Goal: Information Seeking & Learning: Learn about a topic

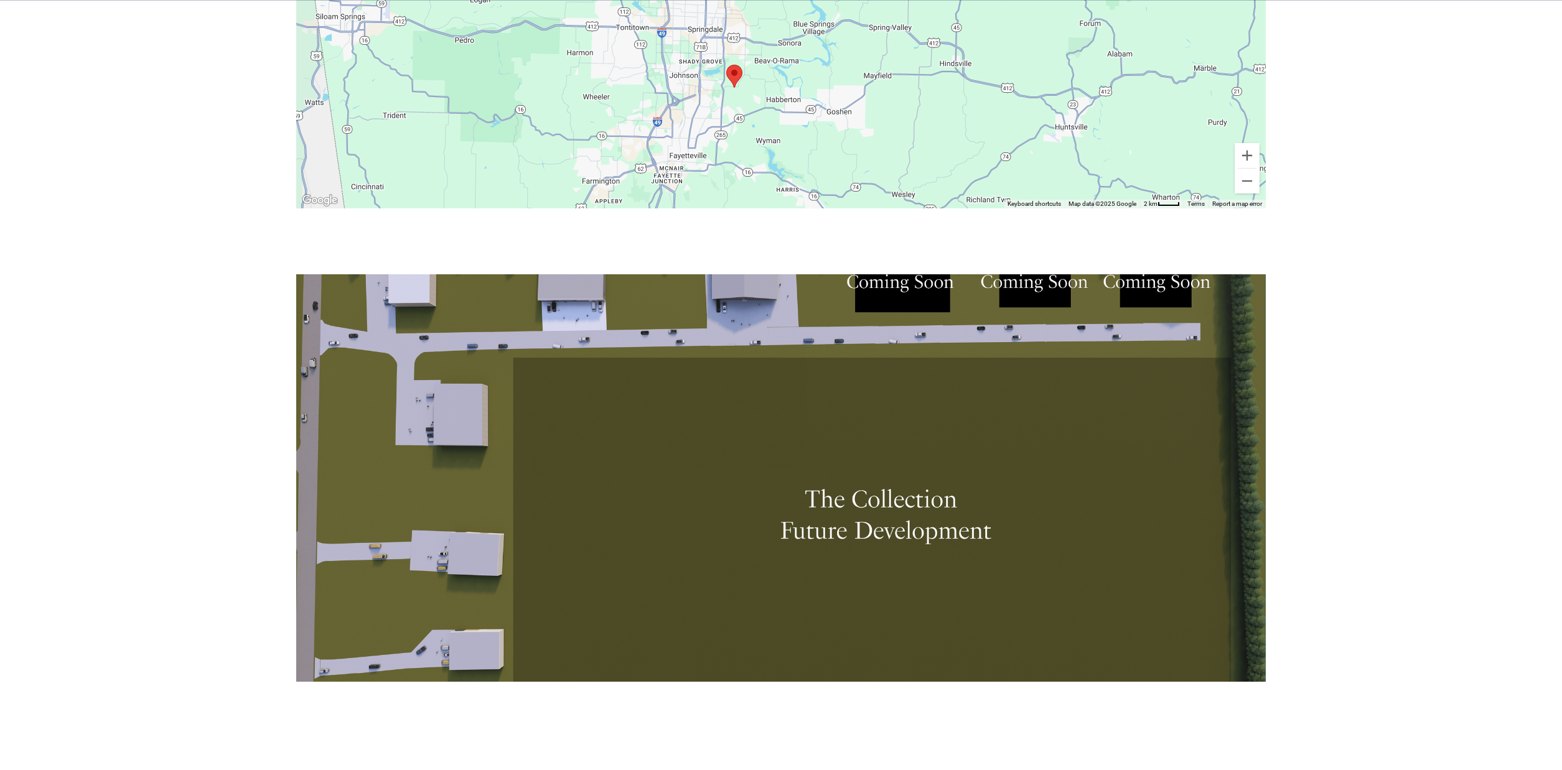
scroll to position [3498, 0]
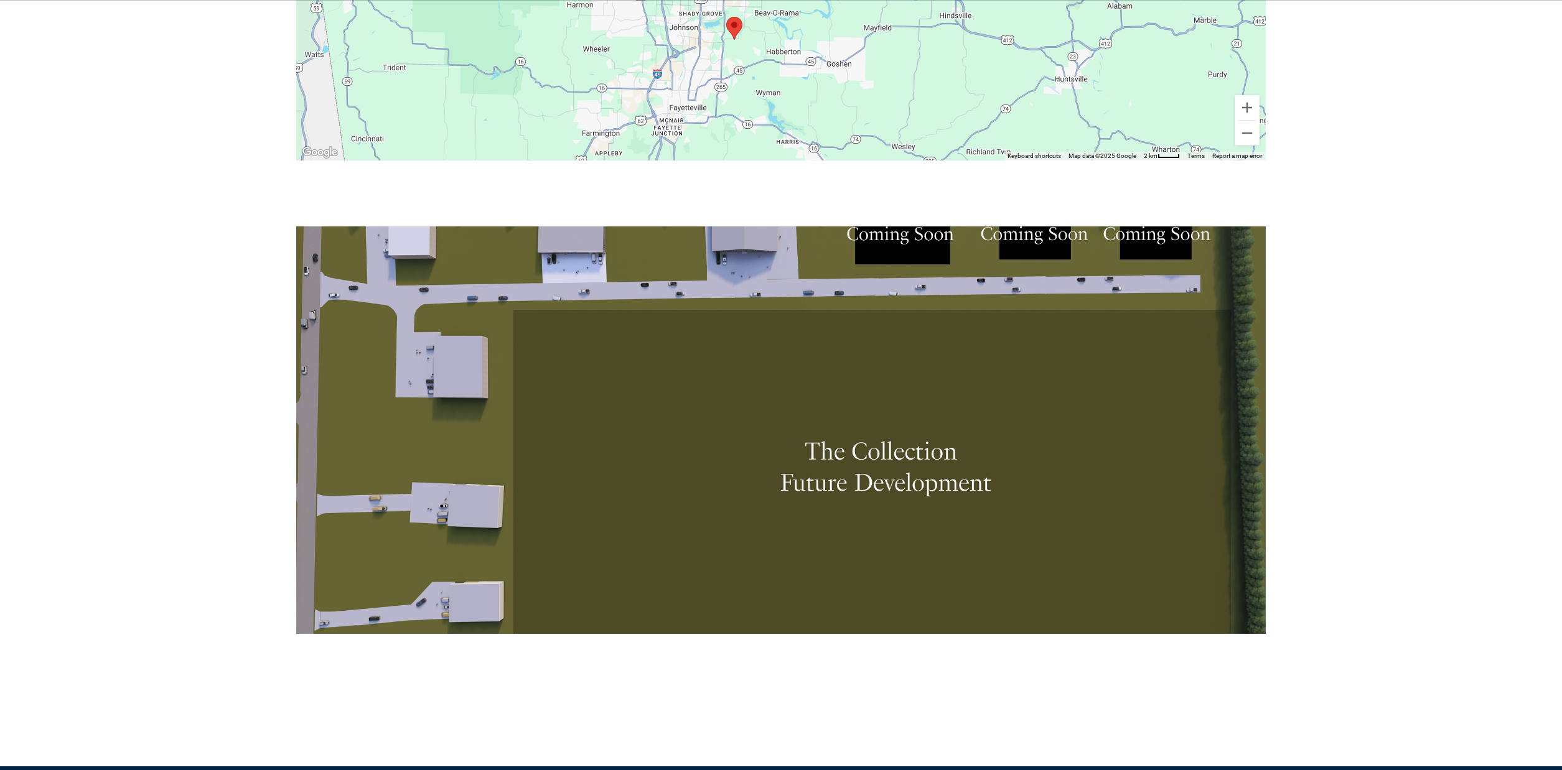
click at [884, 459] on div at bounding box center [780, 431] width 969 height 408
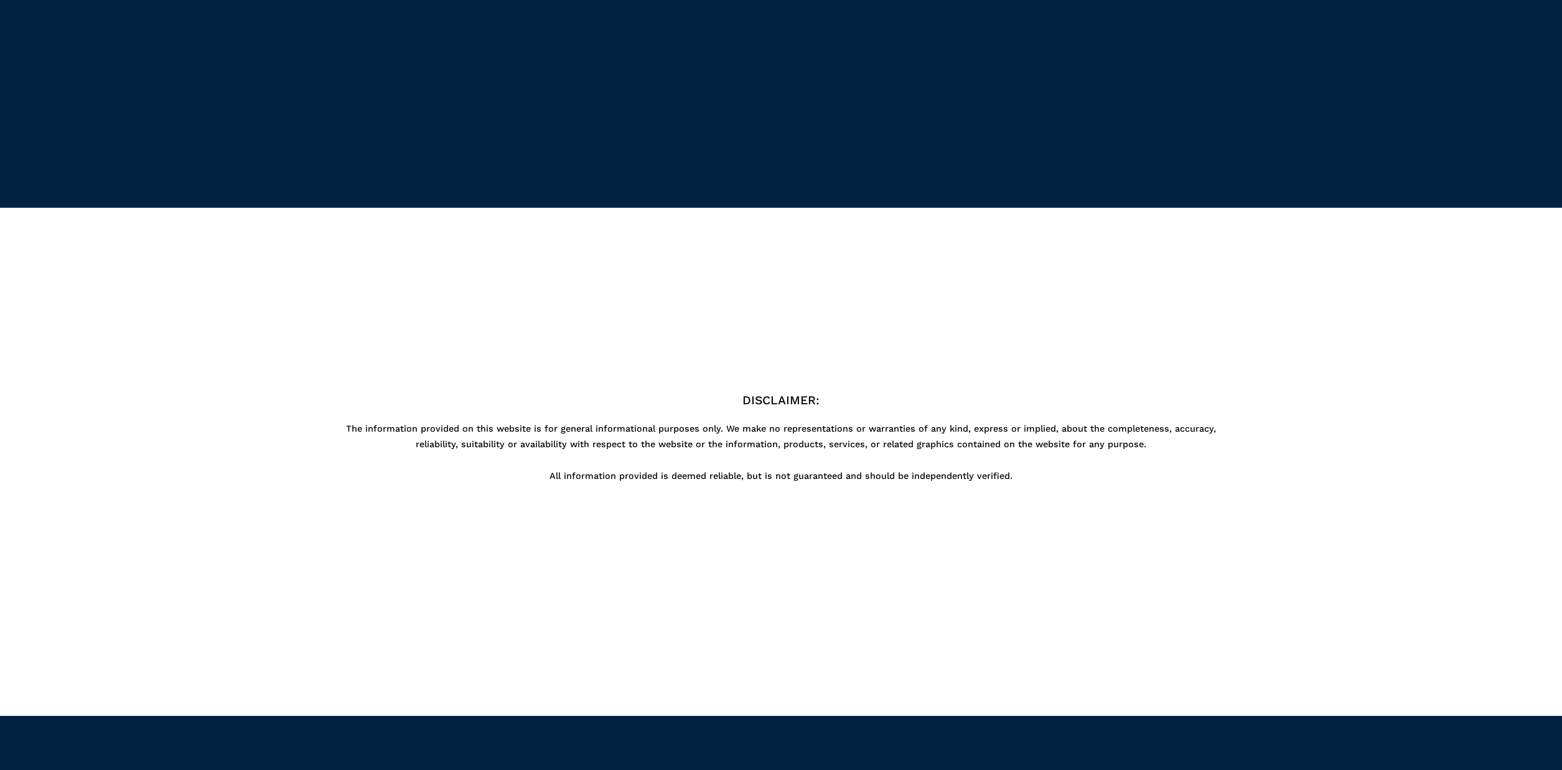
scroll to position [5895, 0]
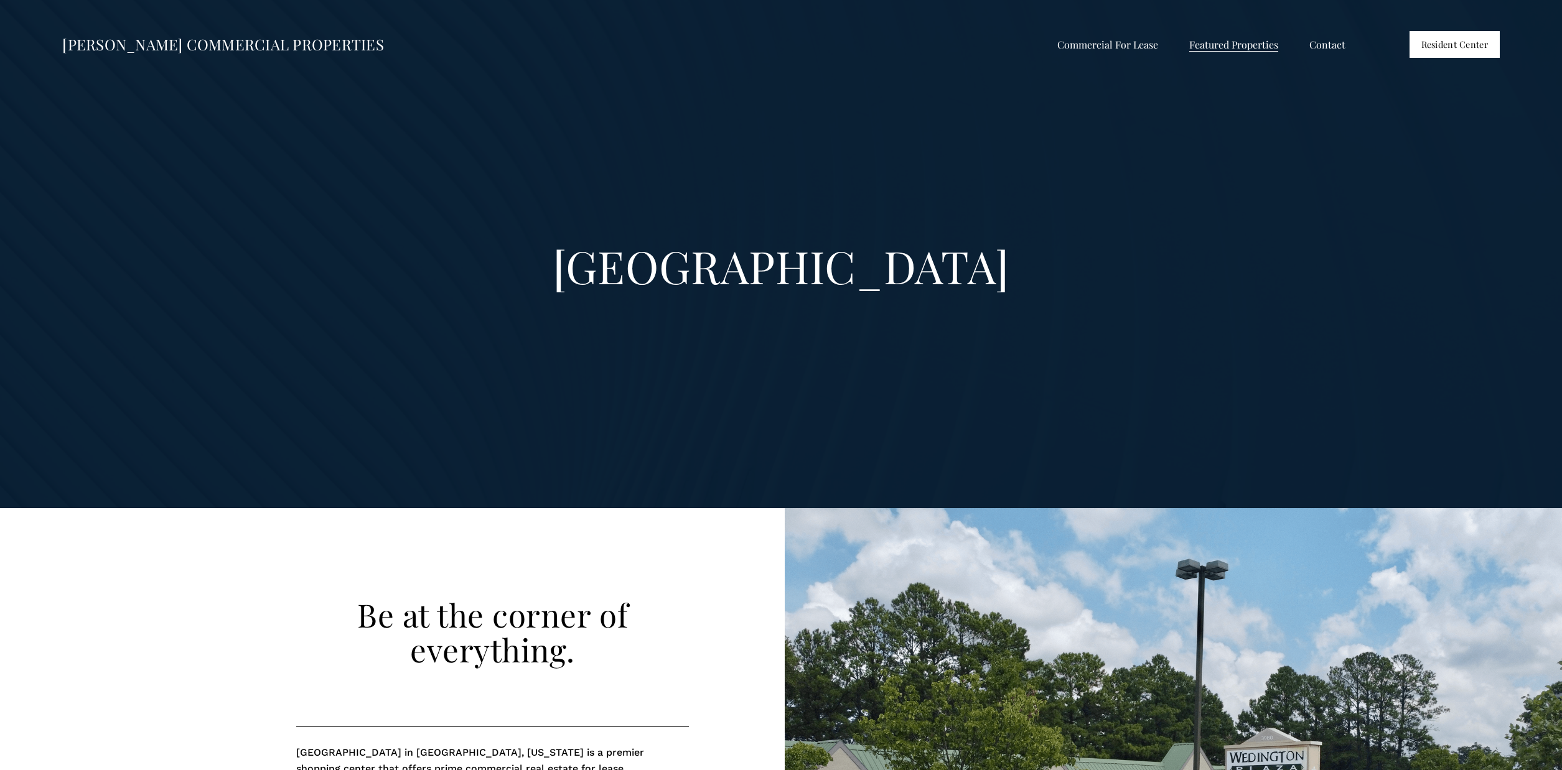
click at [0, 0] on span "Retail For Lease" at bounding box center [0, 0] width 0 height 0
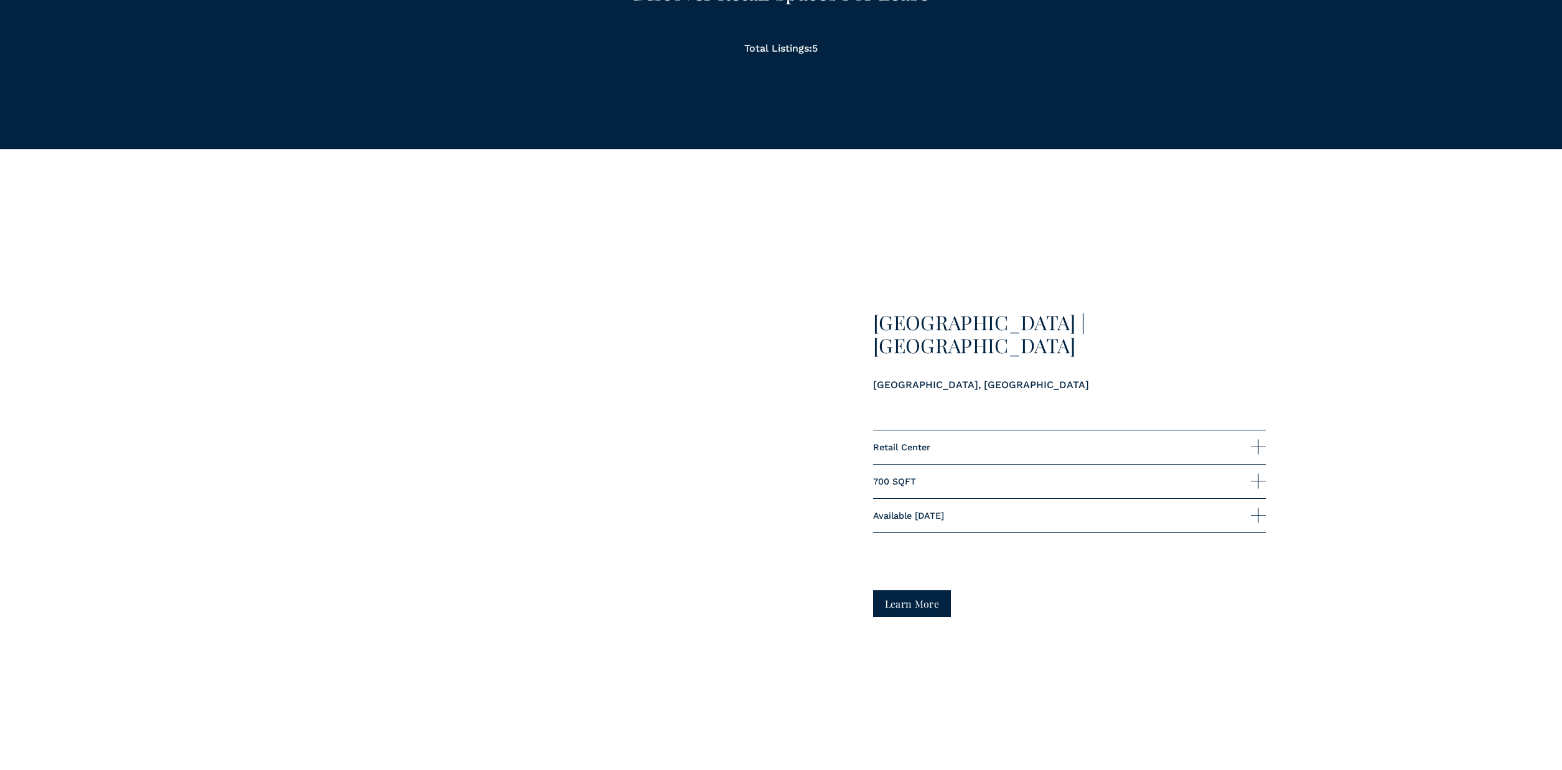
scroll to position [1256, 0]
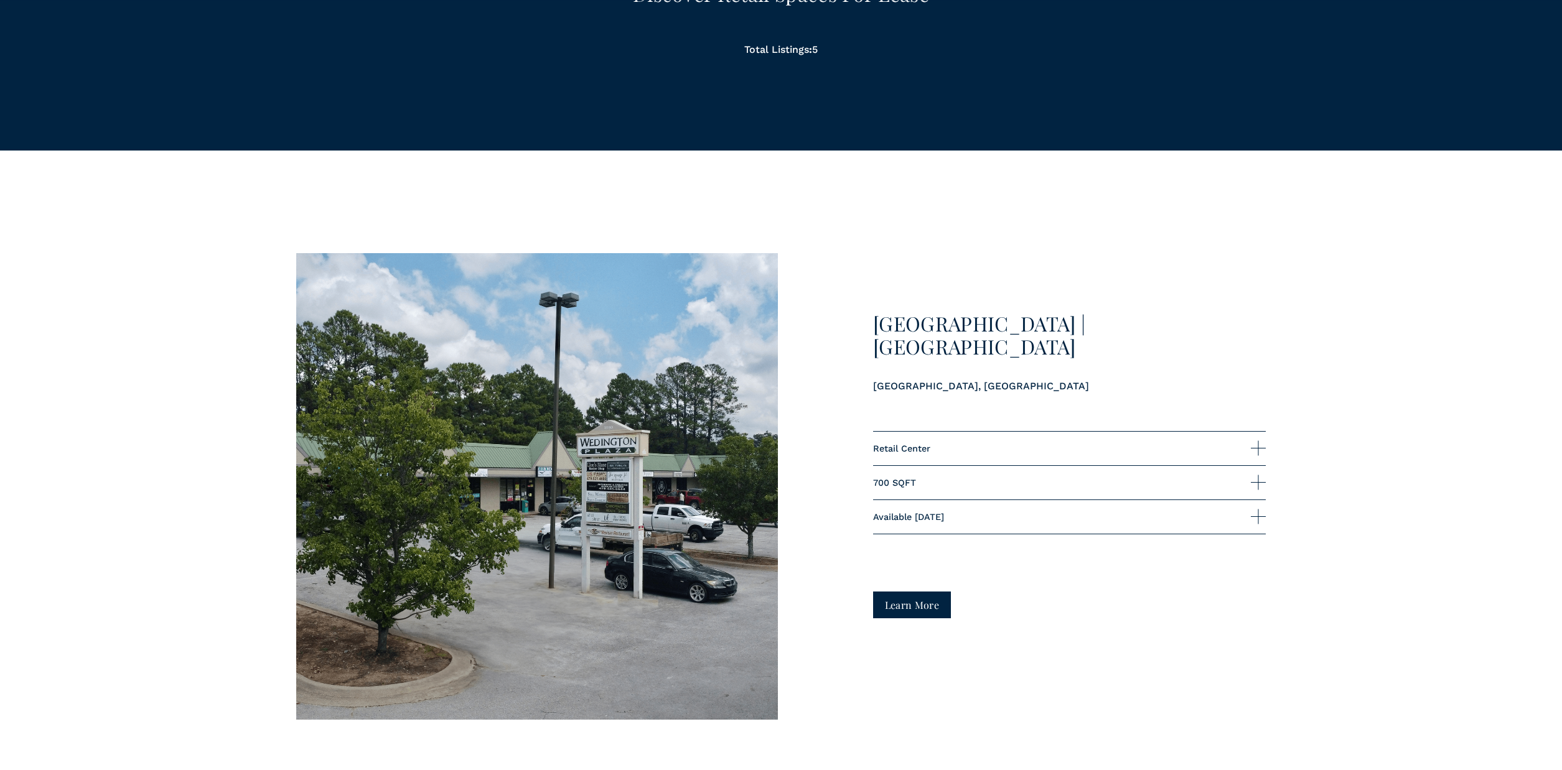
click at [1260, 482] on div at bounding box center [1258, 482] width 15 height 1
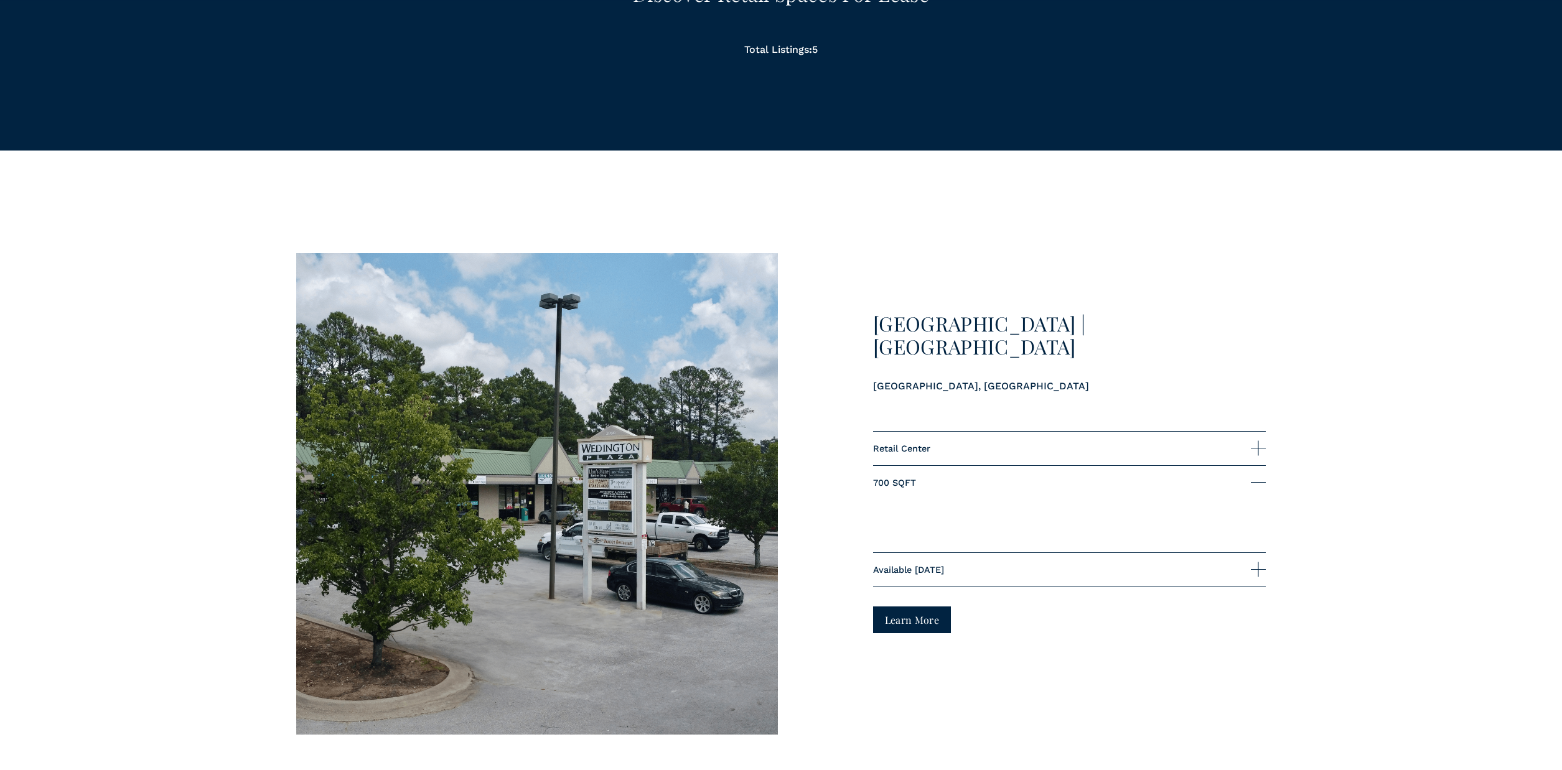
click at [1260, 571] on div at bounding box center [1258, 570] width 15 height 15
drag, startPoint x: 1258, startPoint y: 457, endPoint x: 1247, endPoint y: 468, distance: 15.9
click at [1258, 457] on button "Retail Center" at bounding box center [1069, 449] width 393 height 34
click at [924, 616] on link "Learn More" at bounding box center [912, 620] width 78 height 27
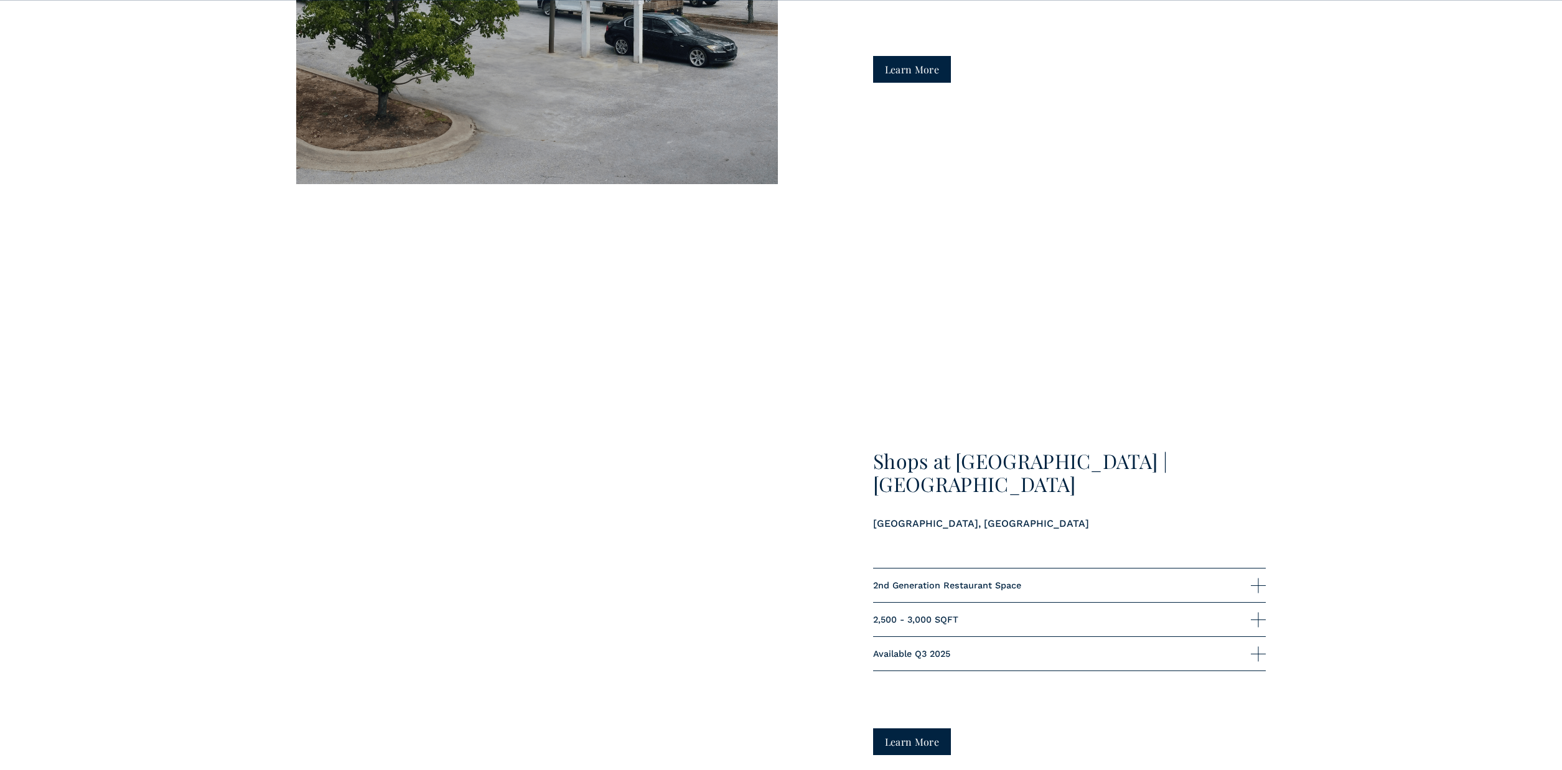
scroll to position [2588, 0]
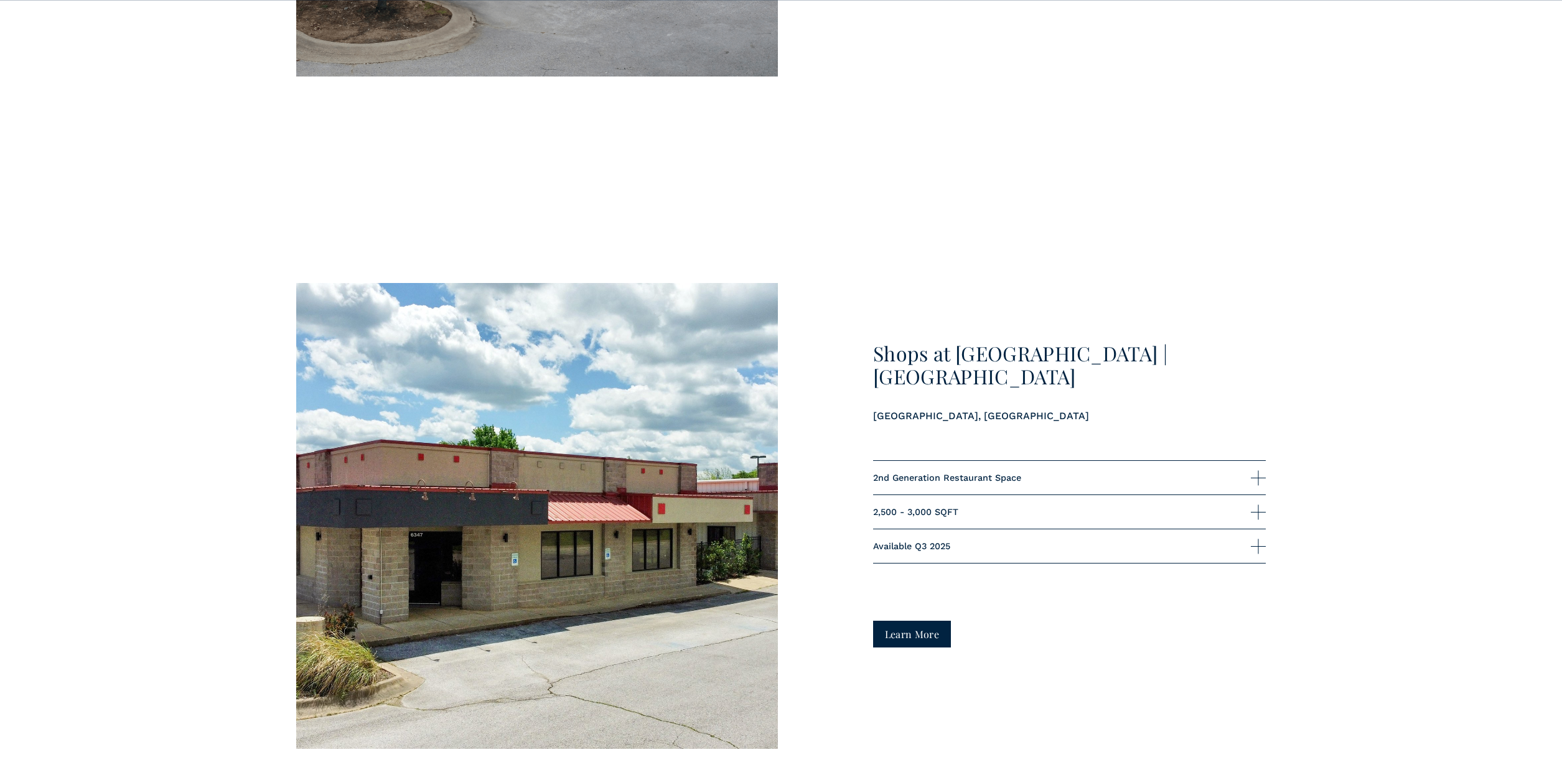
click at [744, 441] on div at bounding box center [536, 516] width 481 height 467
click at [972, 545] on span "Available Q3 2025" at bounding box center [1062, 546] width 378 height 10
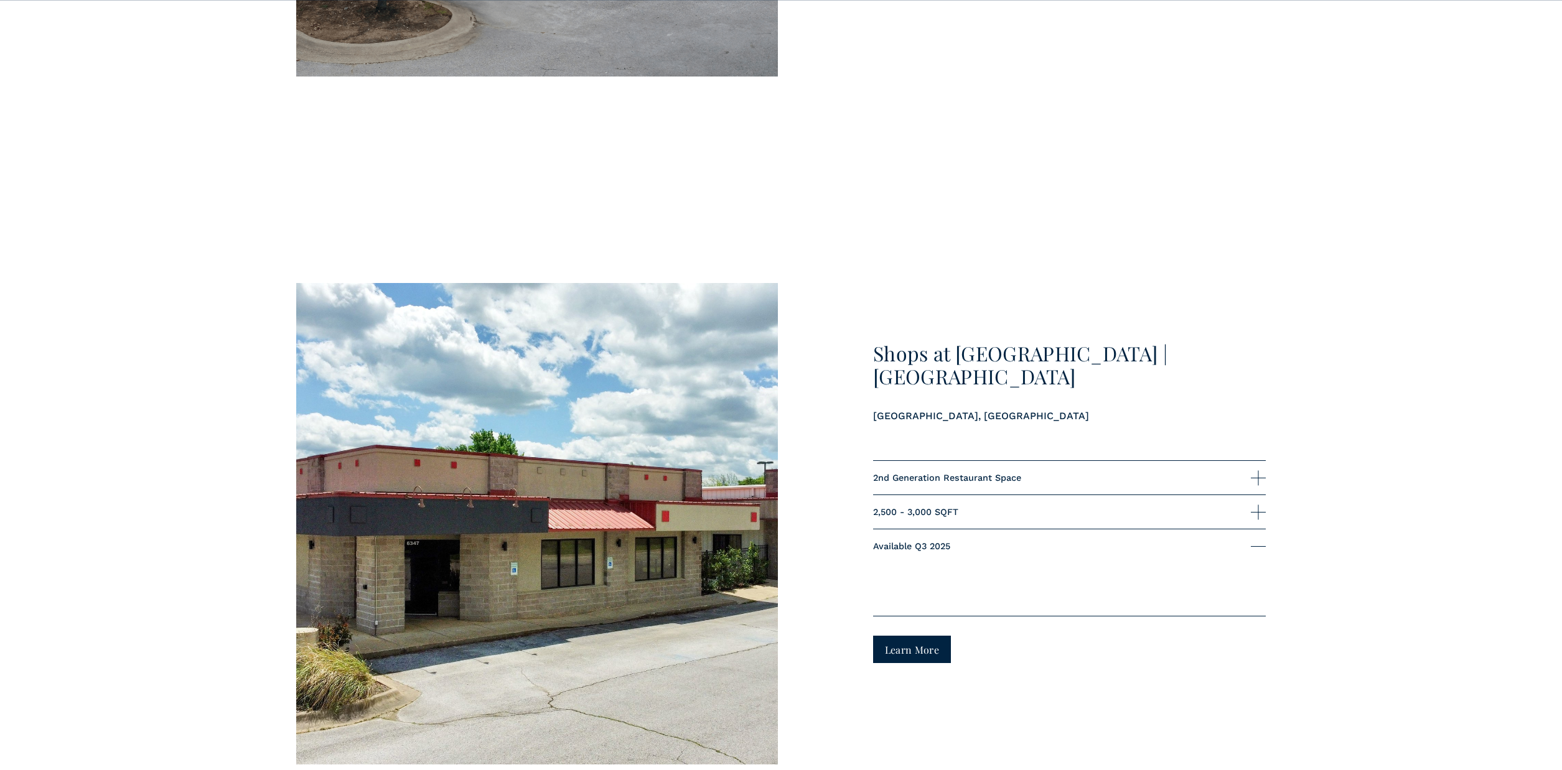
click at [1110, 509] on span "2,500 - 3,000 SQFT" at bounding box center [1062, 512] width 378 height 10
click at [1133, 480] on span "2nd Generation Restaurant Space" at bounding box center [1062, 478] width 378 height 10
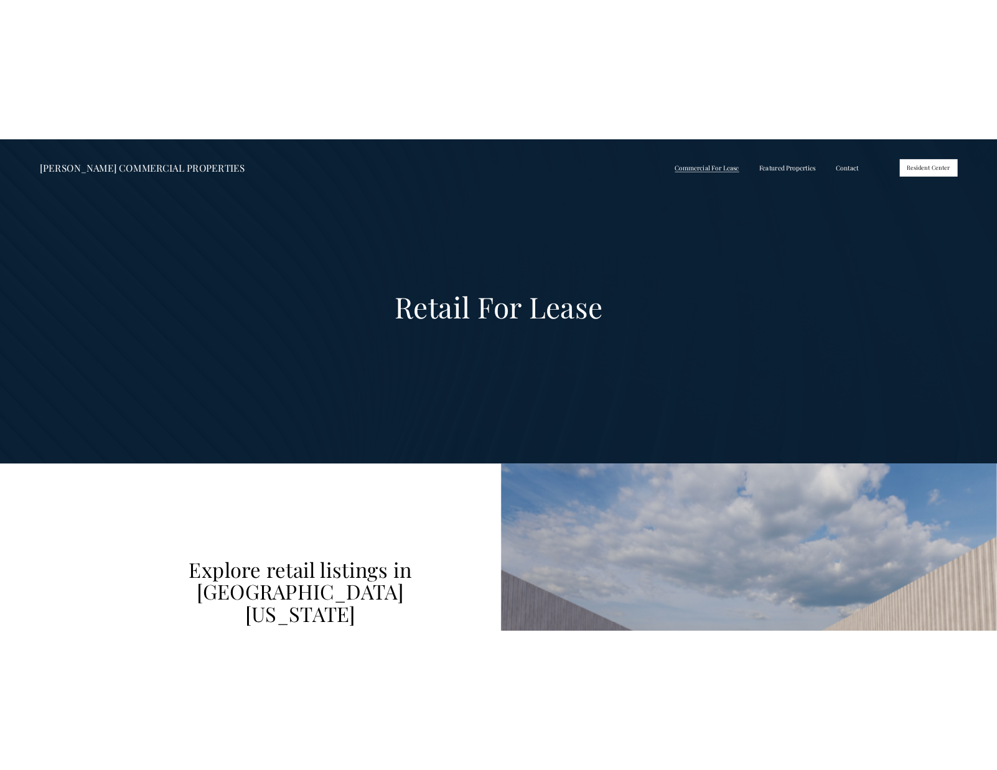
scroll to position [0, 0]
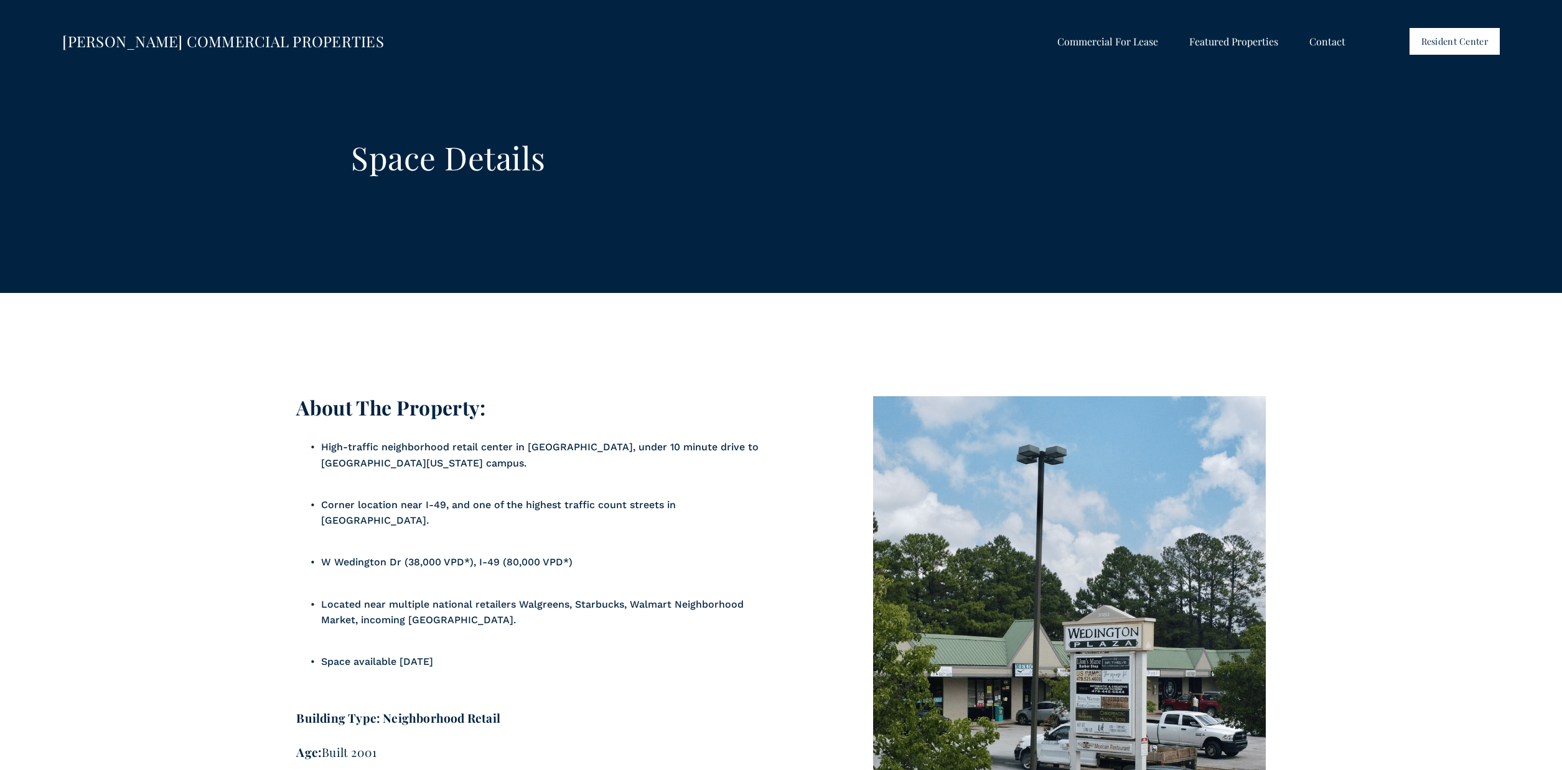
scroll to position [1013, 0]
